Goal: Check status: Check status

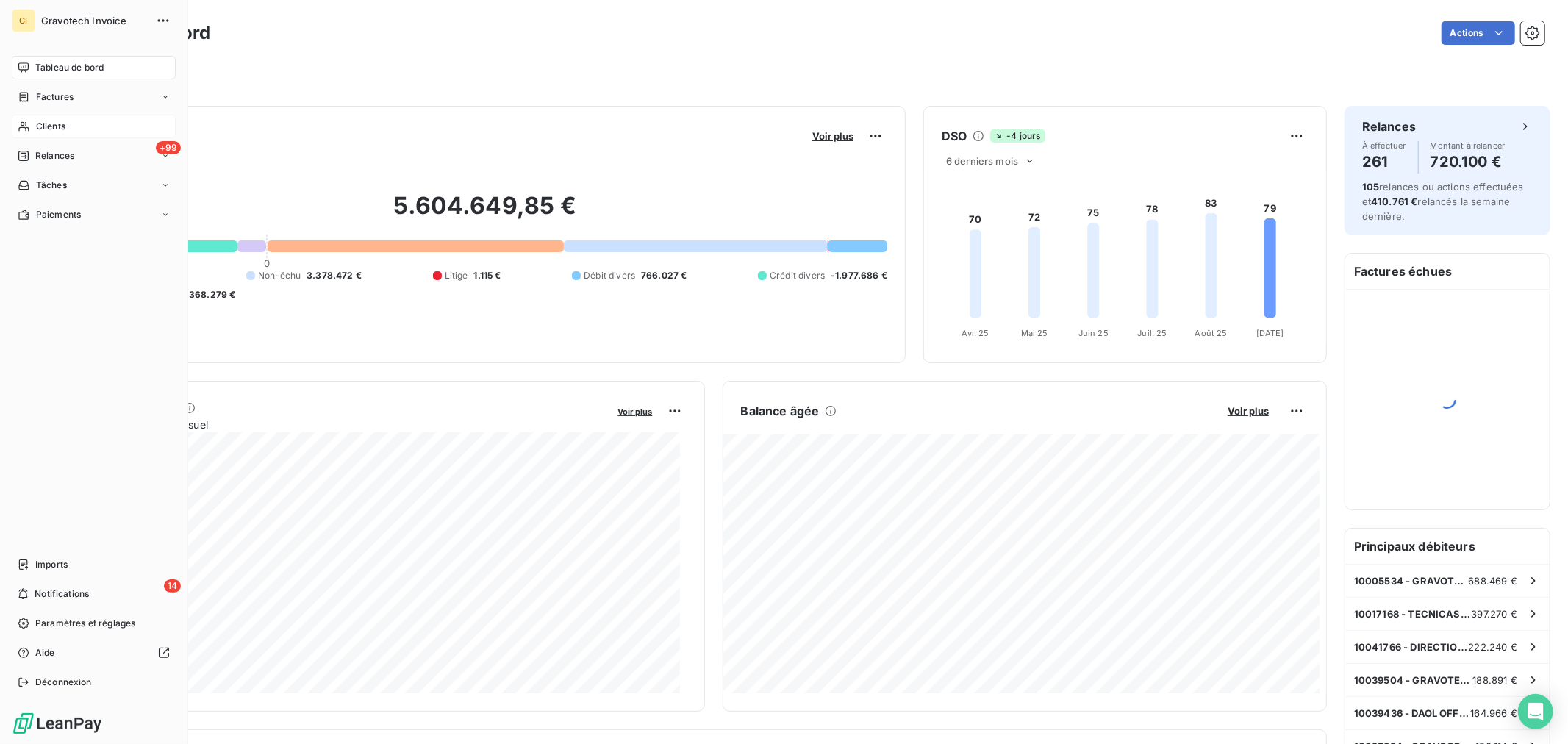
click at [40, 126] on span "Clients" at bounding box center [51, 126] width 29 height 13
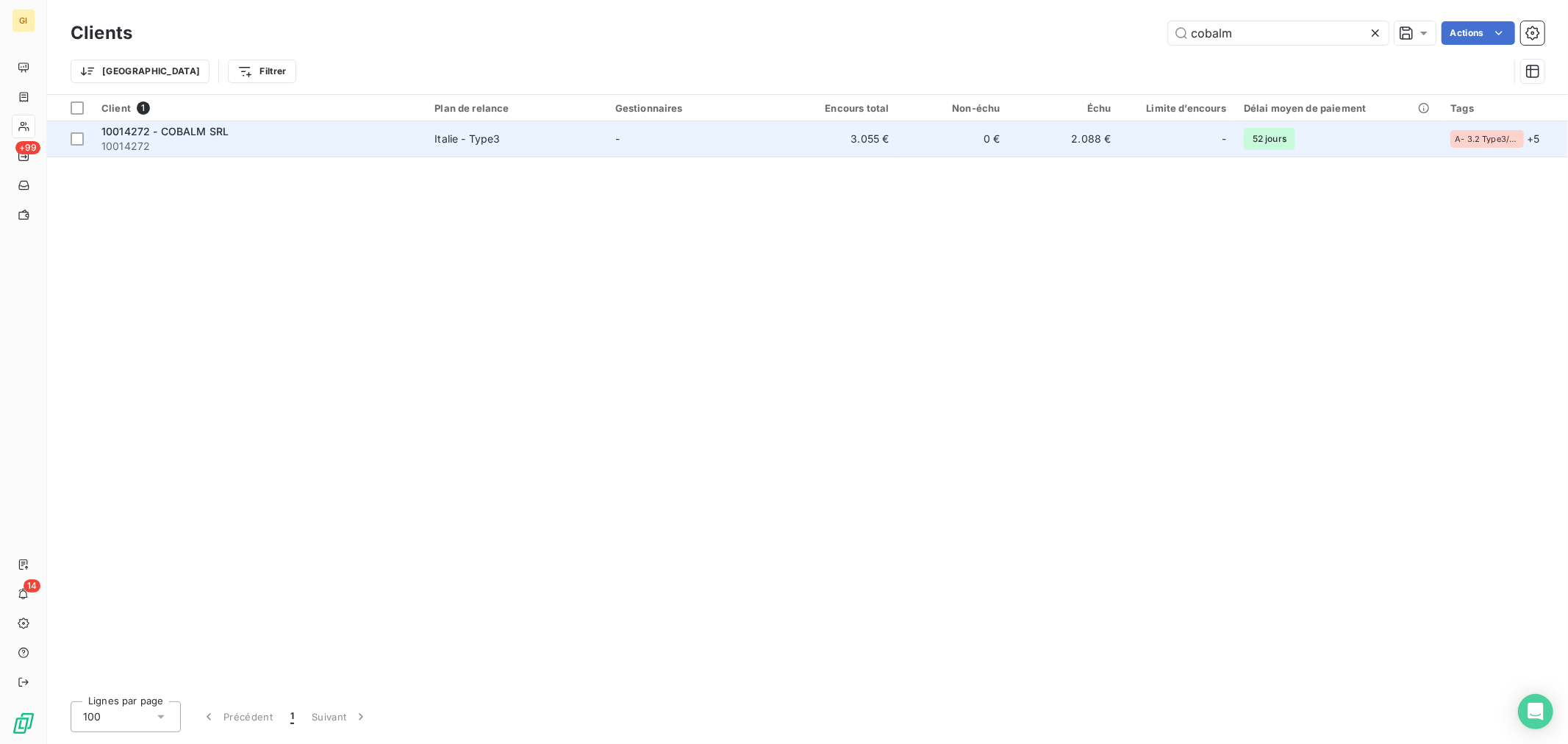
type input "cobalm"
click at [184, 136] on span "10014272 - COBALM SRL" at bounding box center [165, 131] width 127 height 12
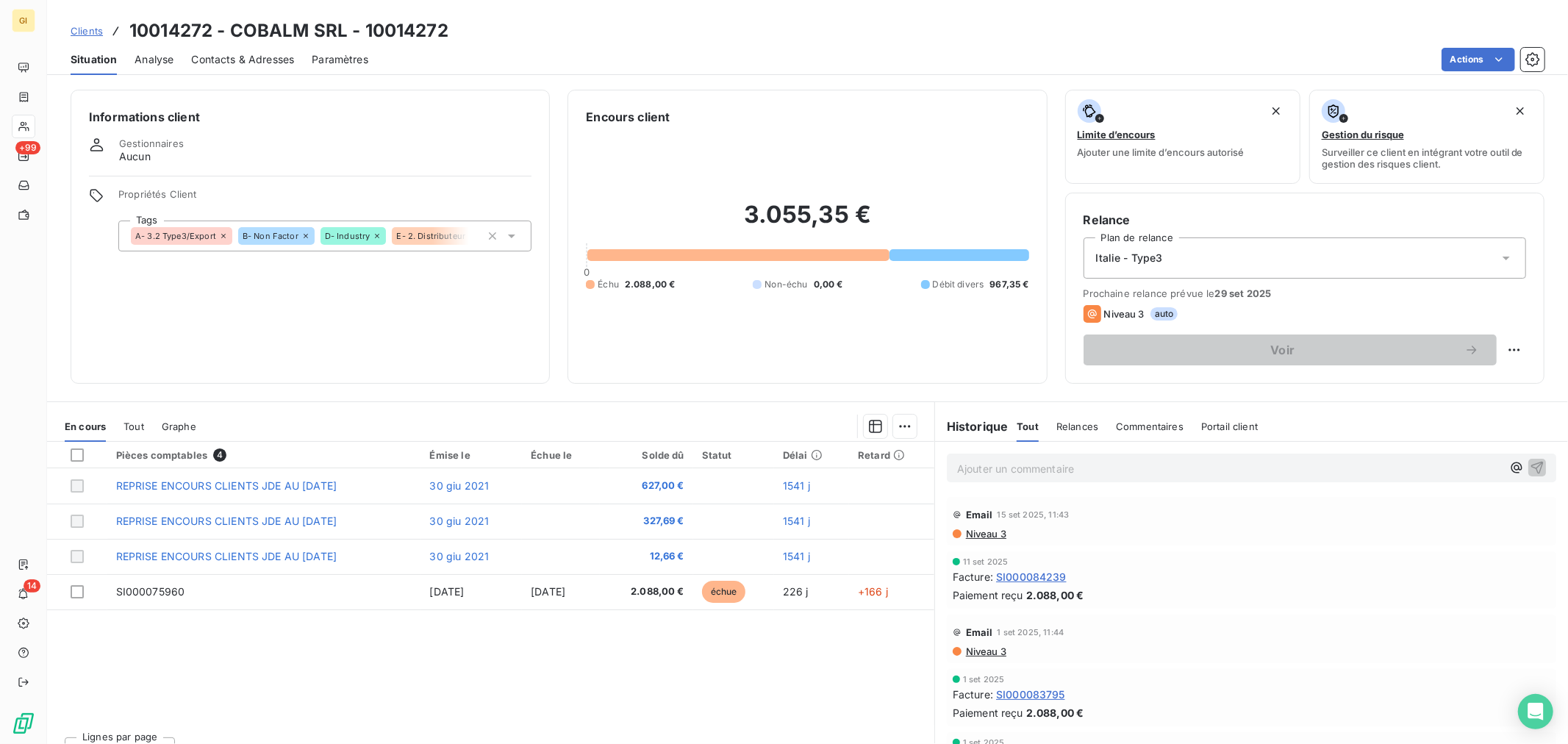
click at [987, 534] on span "Niveau 3" at bounding box center [985, 533] width 42 height 11
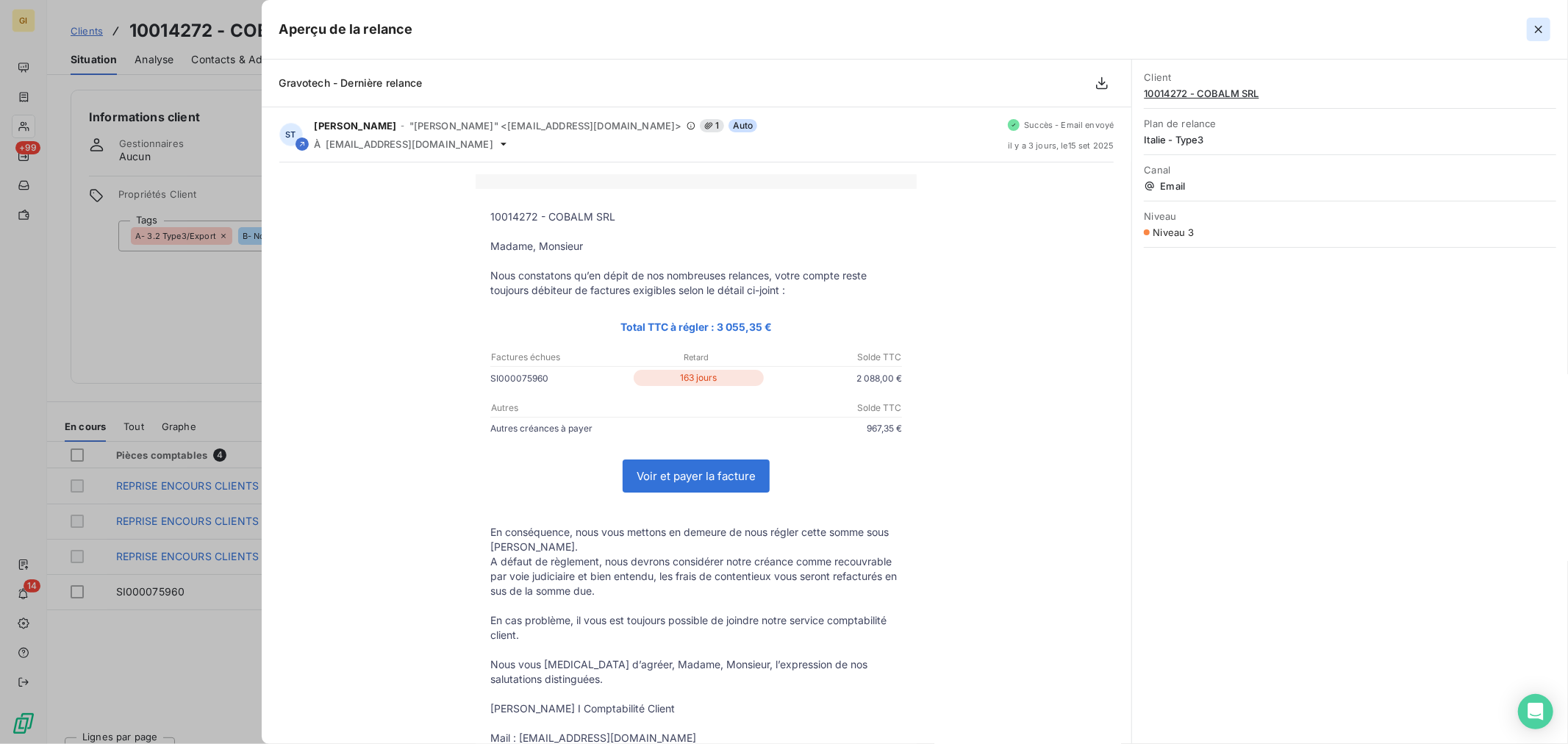
click at [1532, 29] on icon "button" at bounding box center [1538, 29] width 15 height 15
